Goal: Information Seeking & Learning: Understand process/instructions

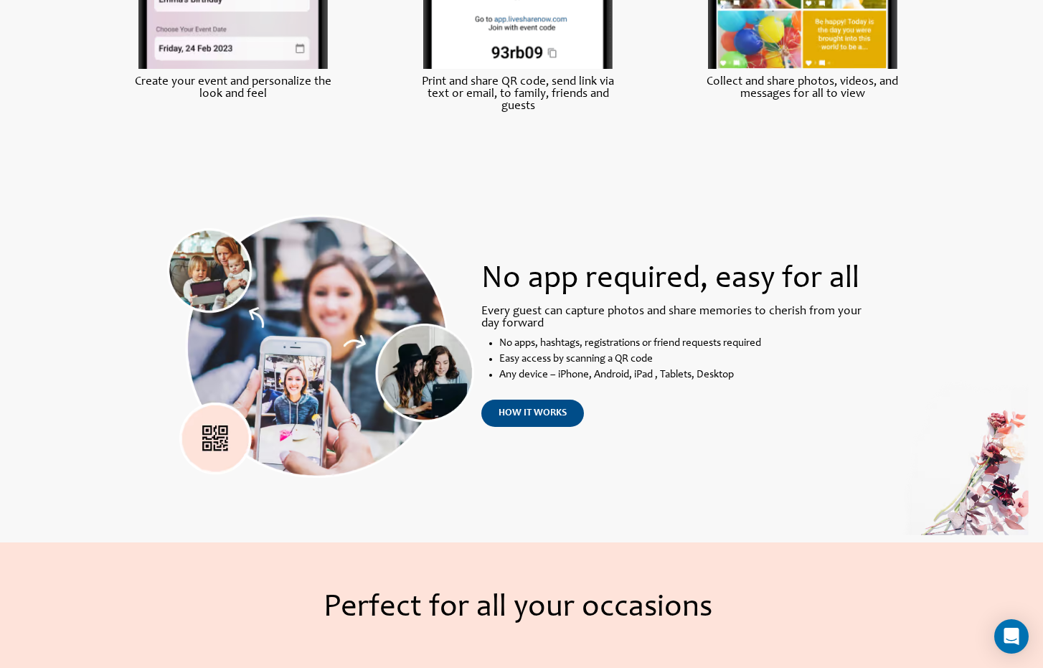
scroll to position [932, 0]
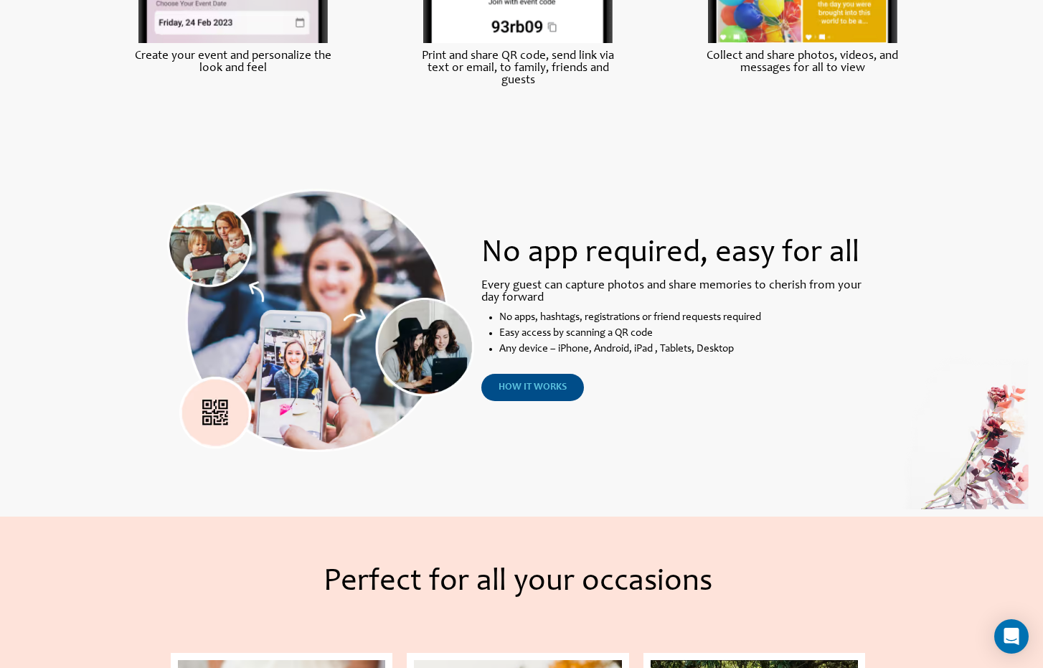
click at [540, 392] on span "how it works" at bounding box center [532, 387] width 68 height 10
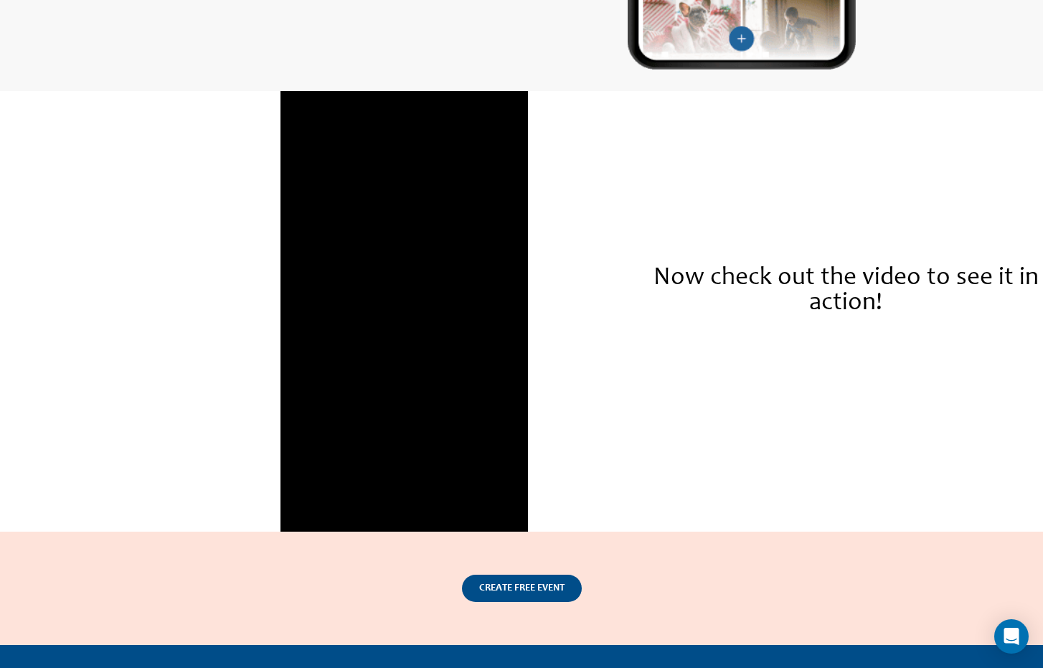
scroll to position [1936, 0]
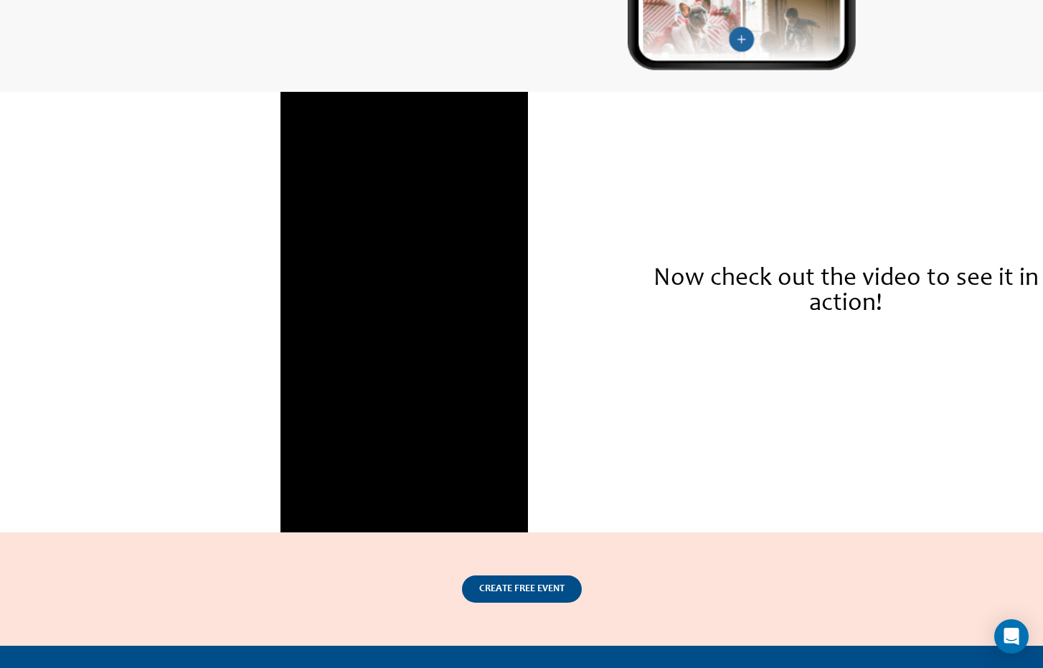
click at [868, 481] on div "Now check out the video to see it in action!" at bounding box center [845, 312] width 387 height 440
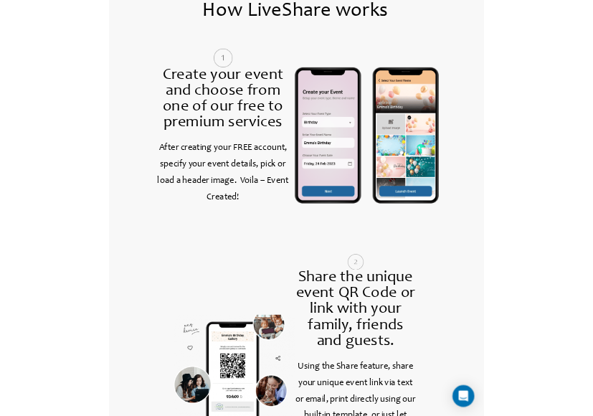
scroll to position [574, 0]
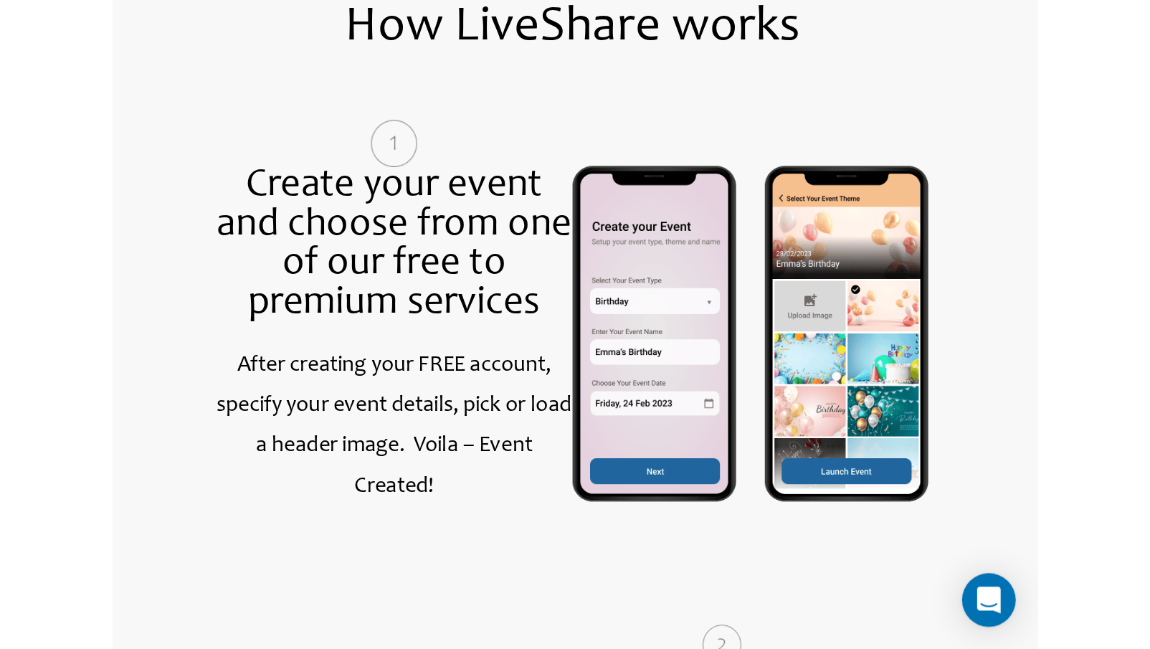
scroll to position [610, 0]
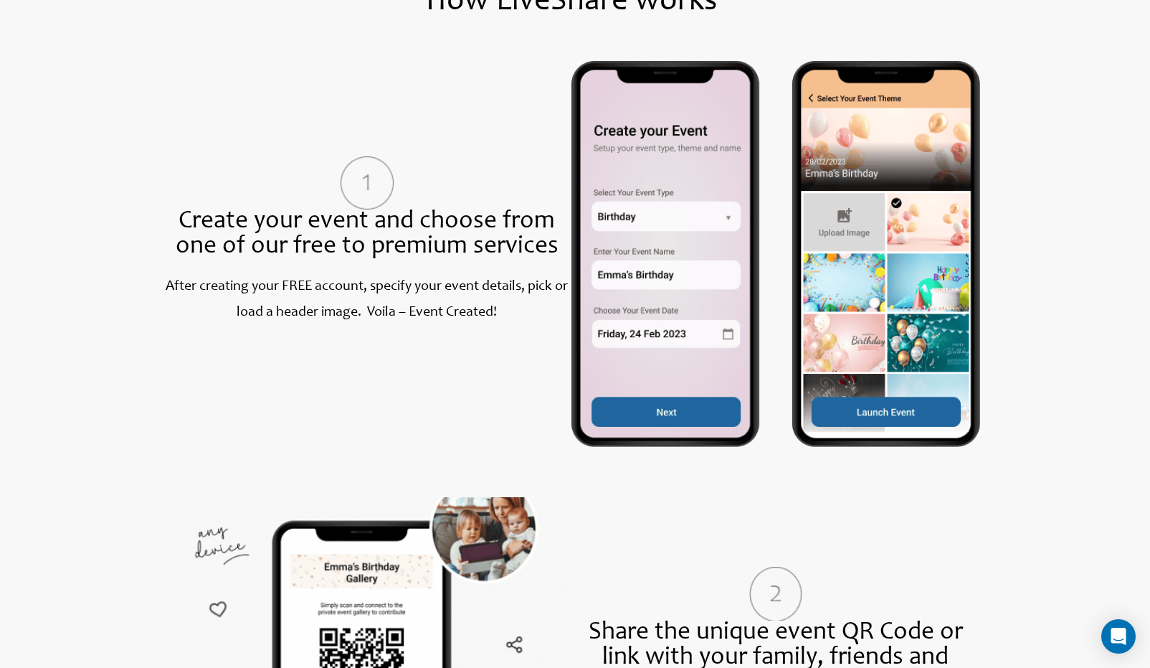
drag, startPoint x: 1019, startPoint y: 60, endPoint x: 1027, endPoint y: 55, distance: 9.0
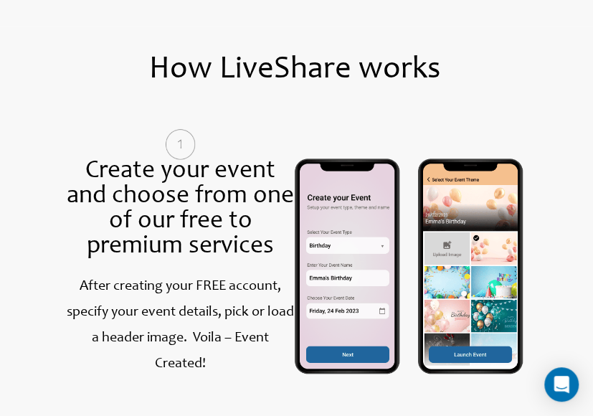
scroll to position [519, 0]
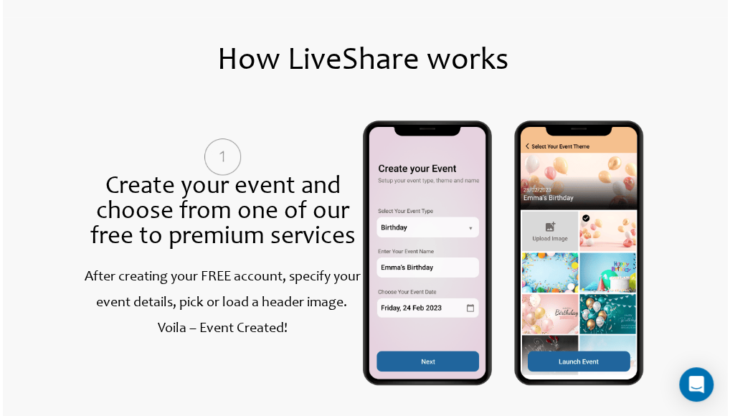
scroll to position [536, 0]
